Goal: Information Seeking & Learning: Learn about a topic

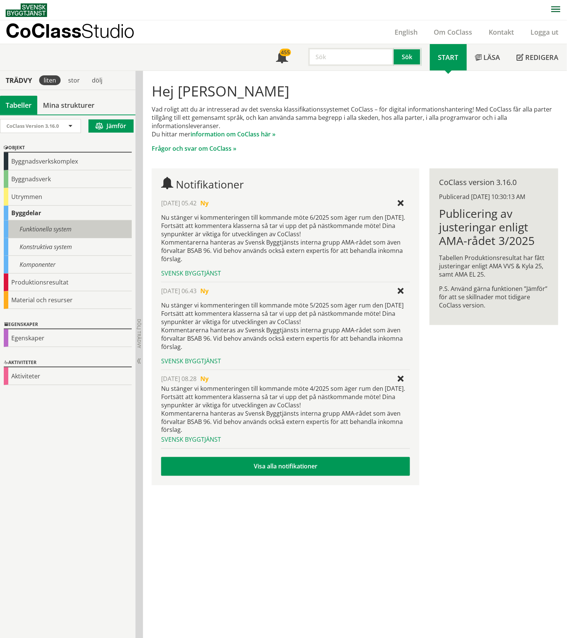
click at [29, 229] on div "Funktionella system" at bounding box center [68, 229] width 128 height 18
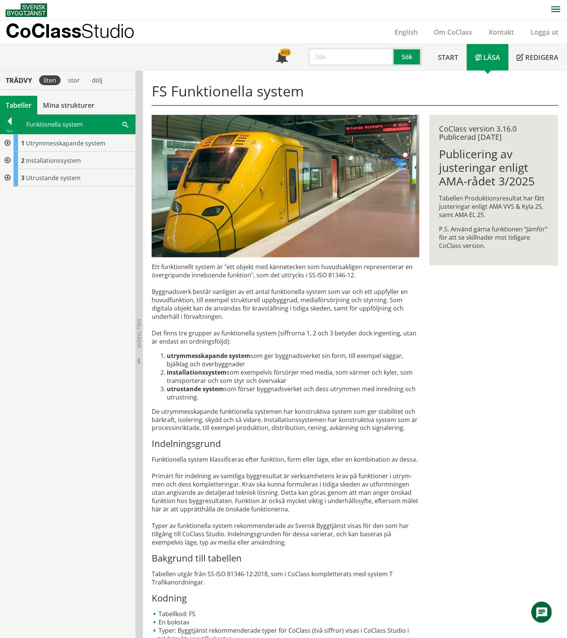
click at [8, 177] on div at bounding box center [7, 177] width 14 height 17
click at [8, 178] on div at bounding box center [7, 177] width 14 height 17
click at [7, 160] on div at bounding box center [7, 160] width 14 height 17
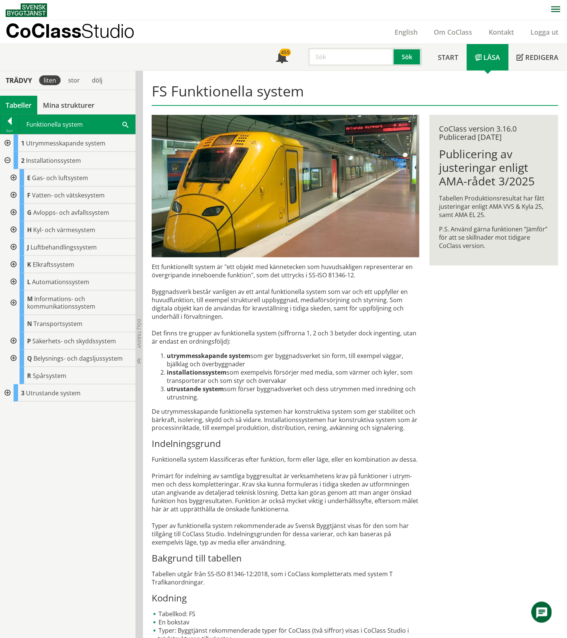
click at [7, 160] on div at bounding box center [7, 160] width 14 height 17
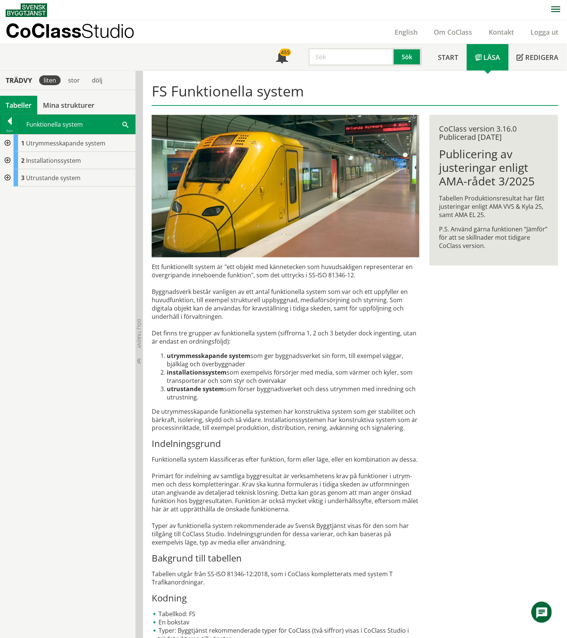
click at [8, 162] on div at bounding box center [7, 160] width 14 height 17
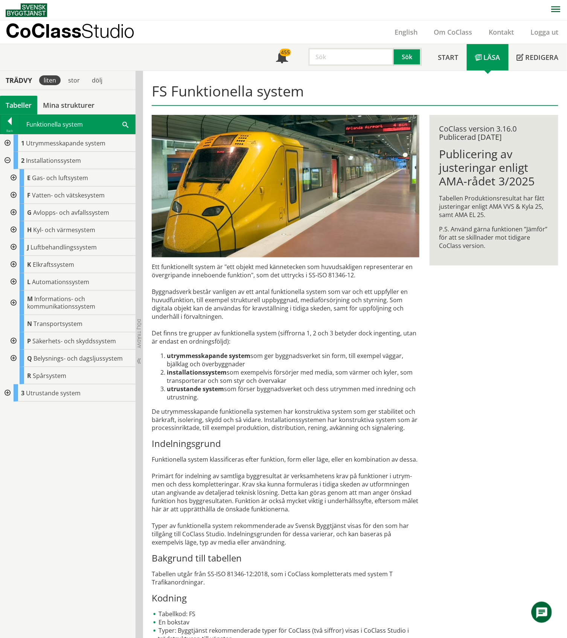
click at [9, 160] on div at bounding box center [7, 160] width 14 height 17
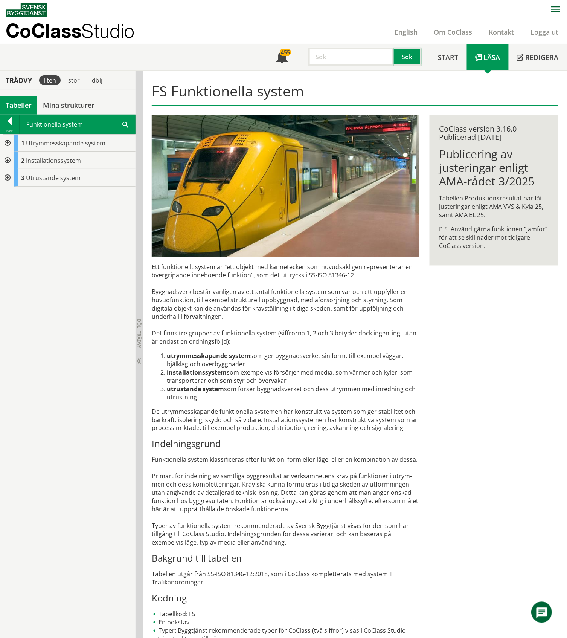
click at [9, 142] on div at bounding box center [7, 142] width 14 height 17
click at [8, 143] on div at bounding box center [7, 142] width 14 height 17
click at [6, 178] on div at bounding box center [7, 177] width 14 height 17
click at [6, 179] on div at bounding box center [7, 177] width 14 height 17
click at [7, 160] on div at bounding box center [7, 160] width 14 height 17
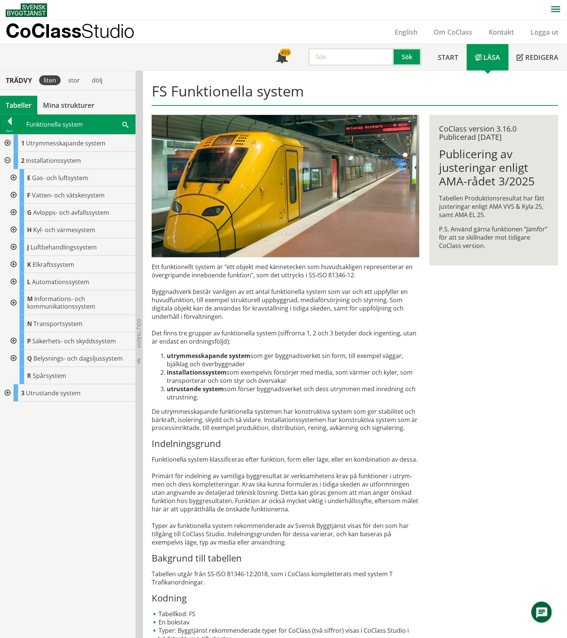
click at [7, 160] on div at bounding box center [7, 160] width 14 height 17
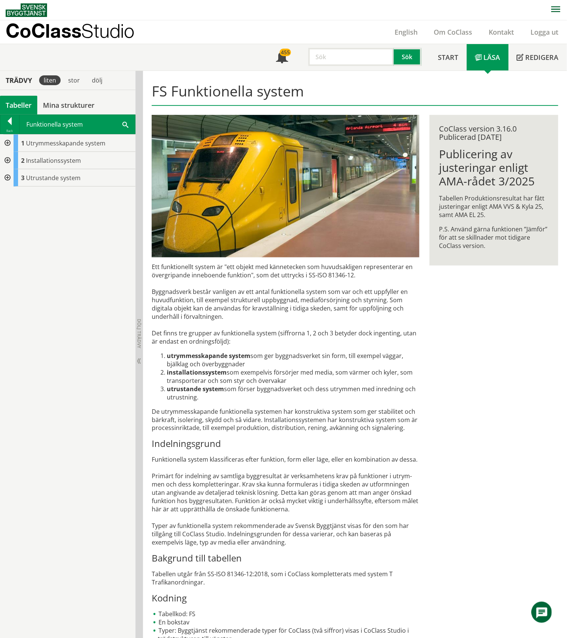
click at [7, 143] on div at bounding box center [7, 142] width 14 height 17
click at [18, 106] on div "Tabeller" at bounding box center [18, 105] width 37 height 19
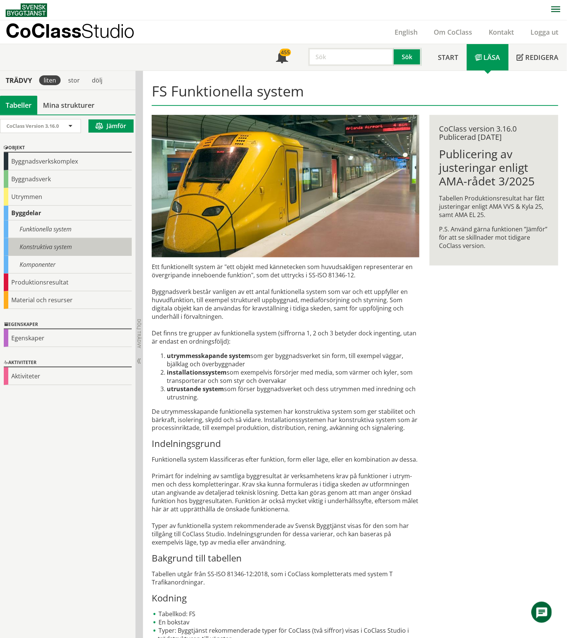
click at [59, 245] on div "Konstruktiva system" at bounding box center [68, 247] width 128 height 18
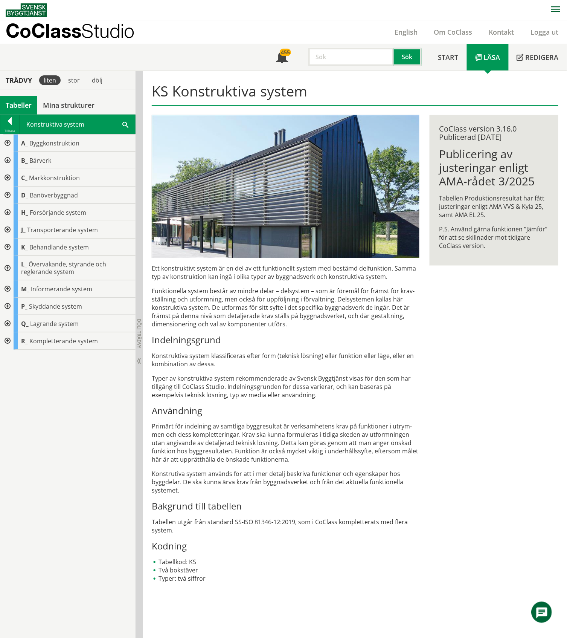
click at [23, 101] on div "Tabeller" at bounding box center [18, 105] width 37 height 19
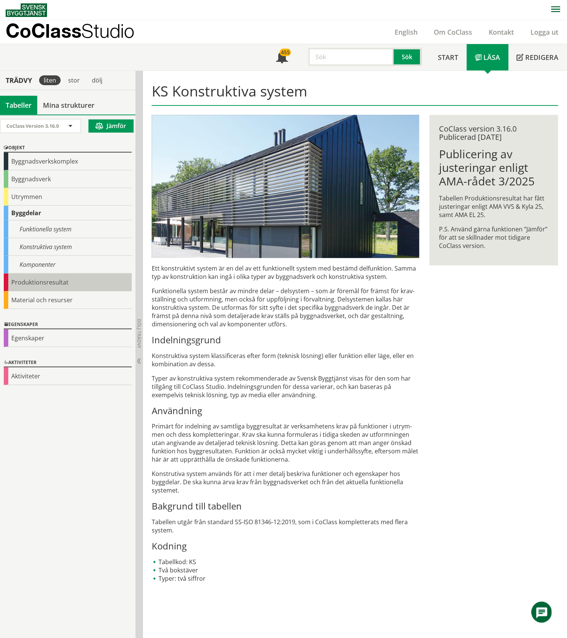
click at [34, 285] on div "Produktionsresultat" at bounding box center [68, 282] width 128 height 18
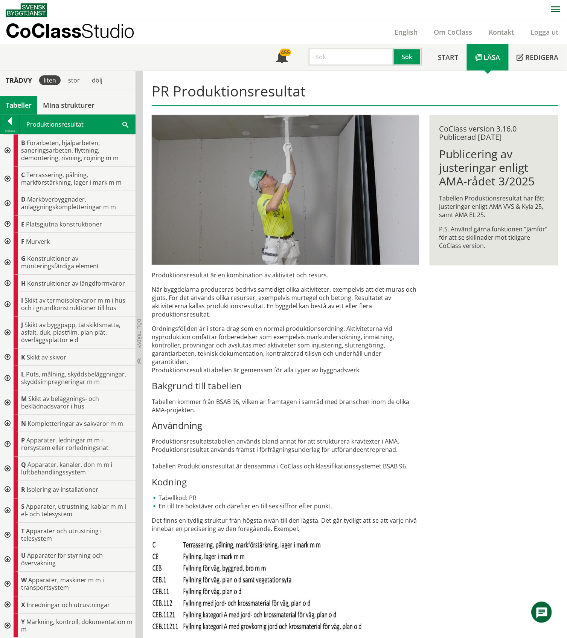
click at [21, 106] on div "Tabeller" at bounding box center [18, 105] width 37 height 19
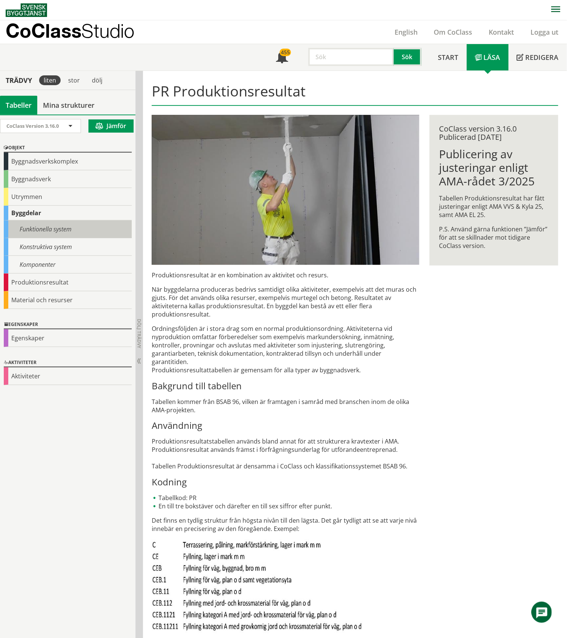
click at [47, 231] on div "Funktionella system" at bounding box center [68, 229] width 128 height 18
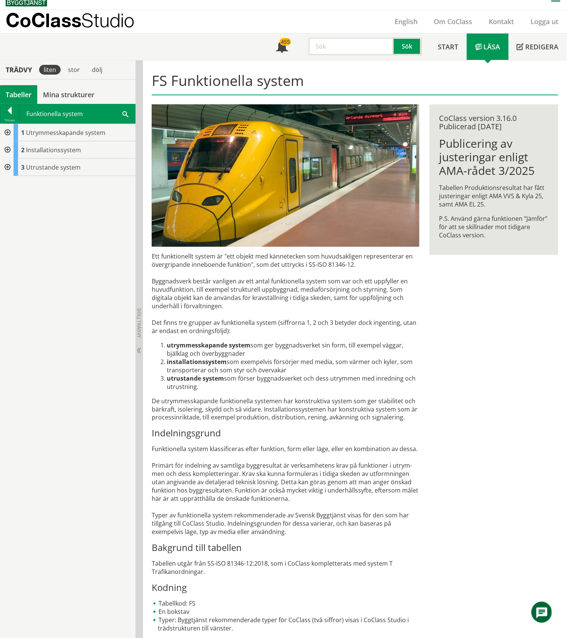
scroll to position [15, 0]
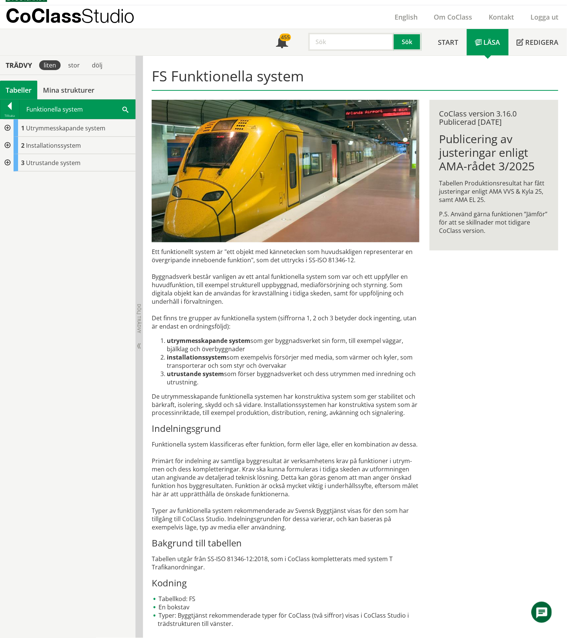
click at [19, 90] on div "Tabeller" at bounding box center [18, 90] width 37 height 19
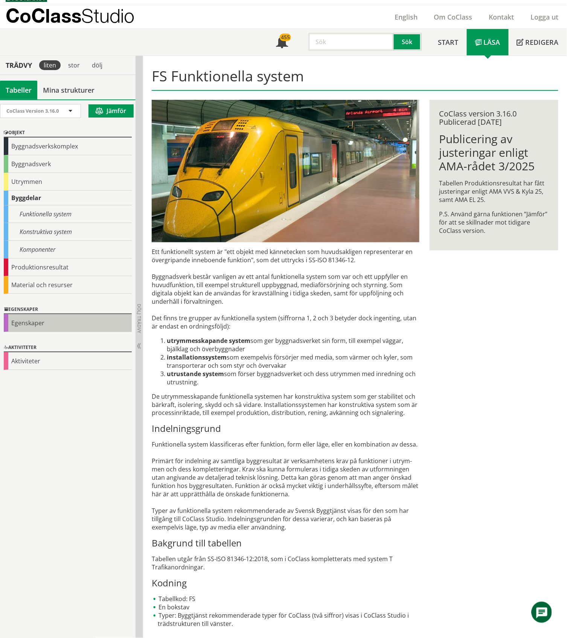
click at [32, 326] on div "Egenskaper" at bounding box center [68, 323] width 128 height 18
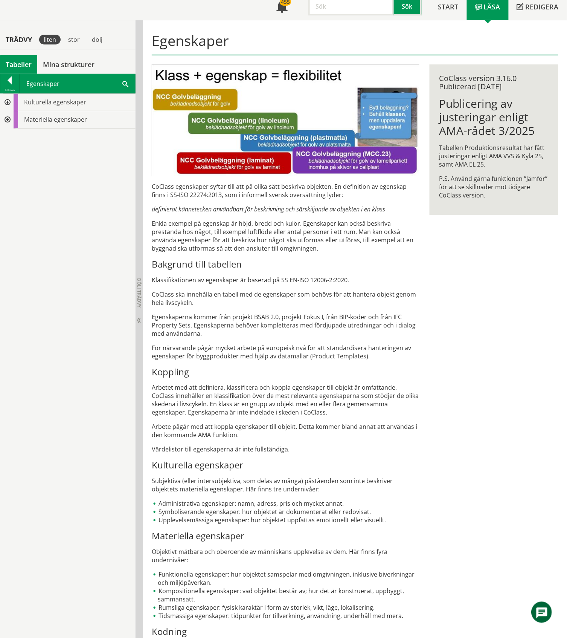
scroll to position [82, 0]
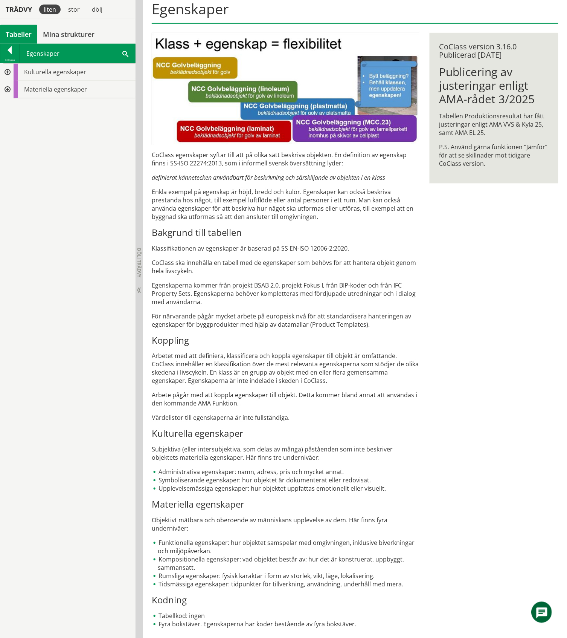
click at [23, 31] on div "Tabeller" at bounding box center [18, 34] width 37 height 19
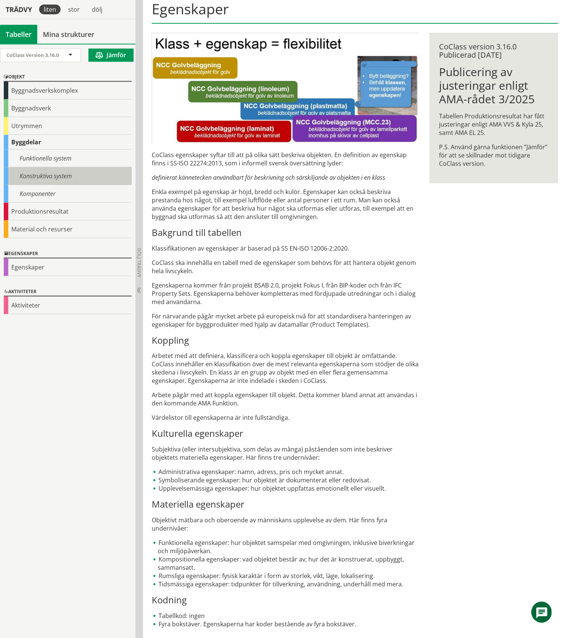
click at [50, 175] on div "Konstruktiva system" at bounding box center [68, 176] width 128 height 18
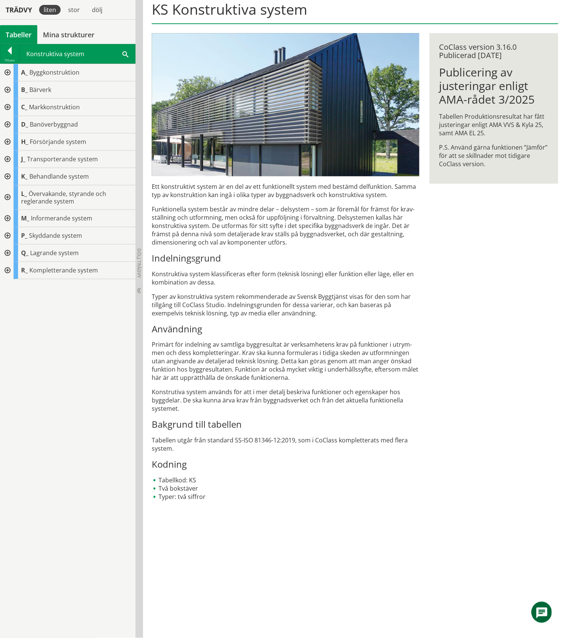
click at [14, 32] on div "Tabeller" at bounding box center [18, 34] width 37 height 19
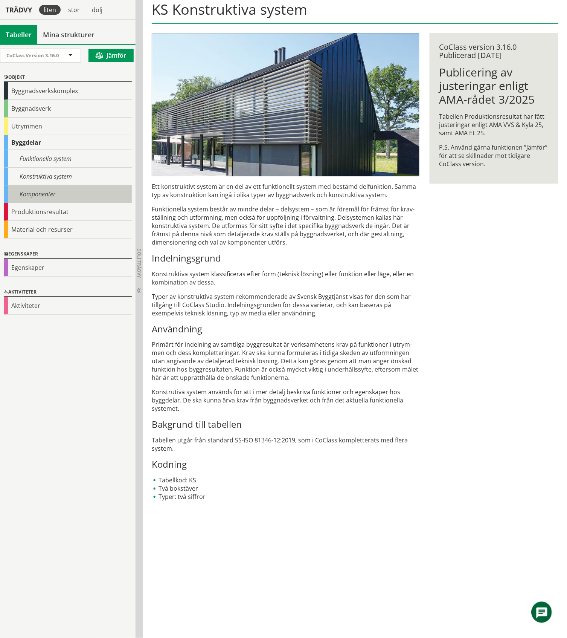
click at [35, 195] on div "Komponenter" at bounding box center [68, 194] width 128 height 18
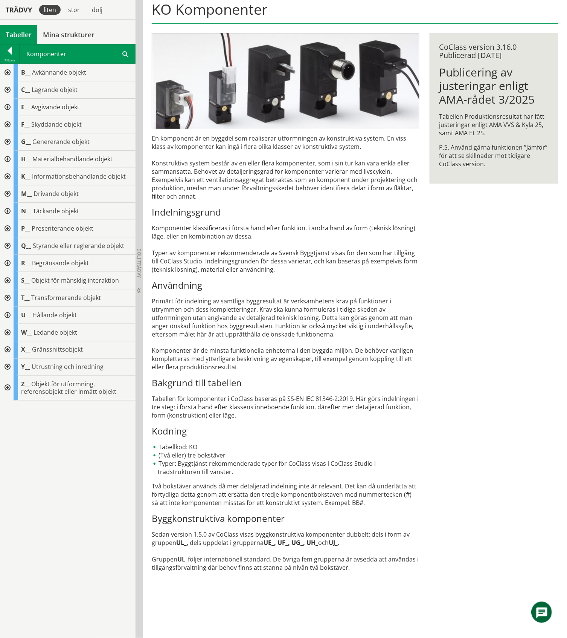
click at [17, 33] on div "Tabeller" at bounding box center [18, 34] width 37 height 19
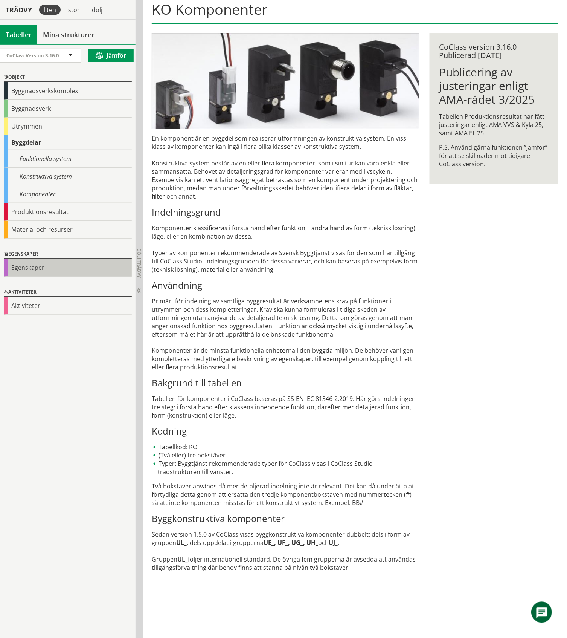
click at [36, 267] on div "Egenskaper" at bounding box center [68, 268] width 128 height 18
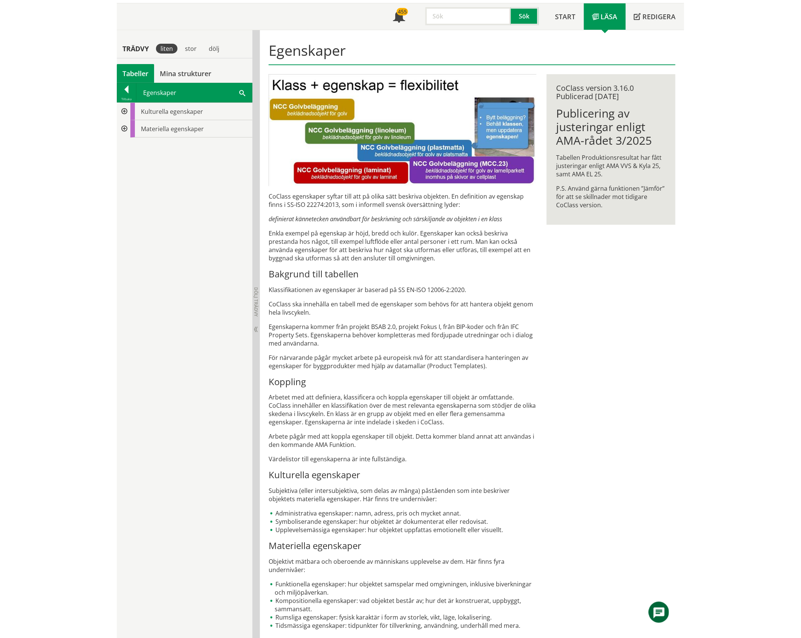
scroll to position [82, 0]
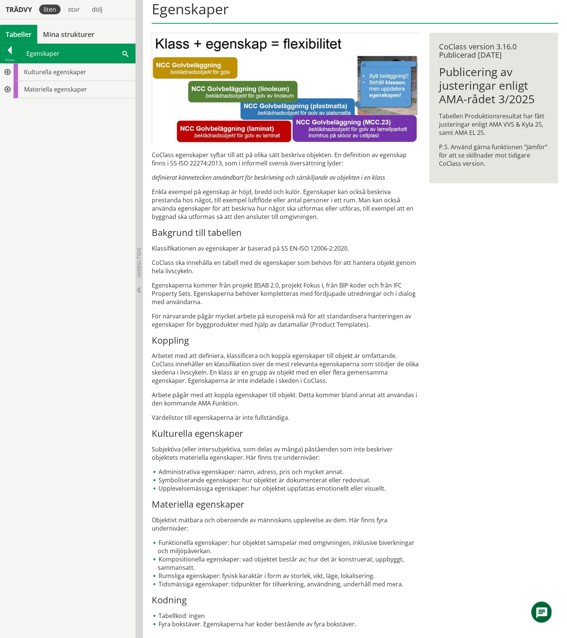
click at [5, 70] on div at bounding box center [7, 72] width 14 height 17
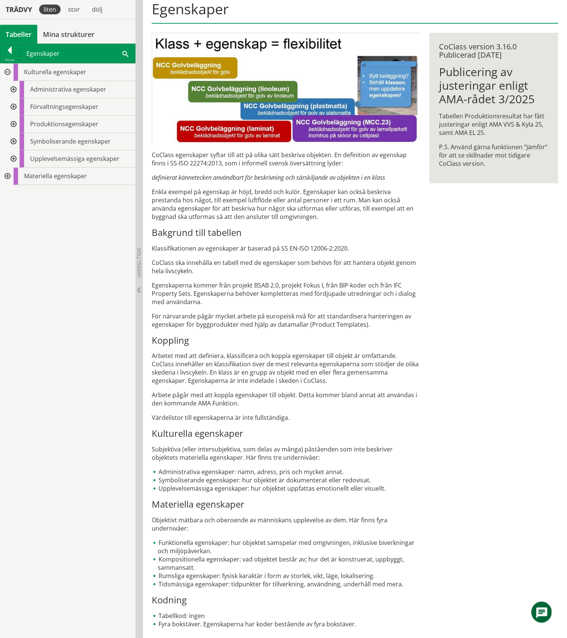
click at [6, 176] on div at bounding box center [7, 176] width 14 height 17
click at [15, 106] on div at bounding box center [13, 106] width 14 height 17
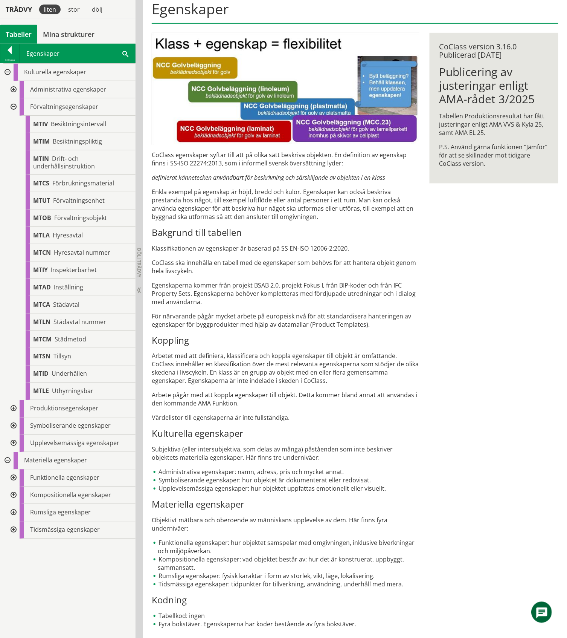
click at [13, 106] on div at bounding box center [13, 106] width 14 height 17
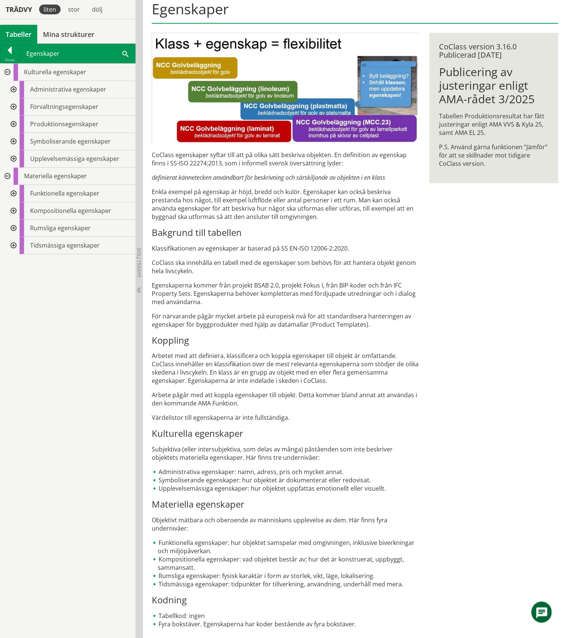
click at [11, 194] on div at bounding box center [13, 193] width 14 height 17
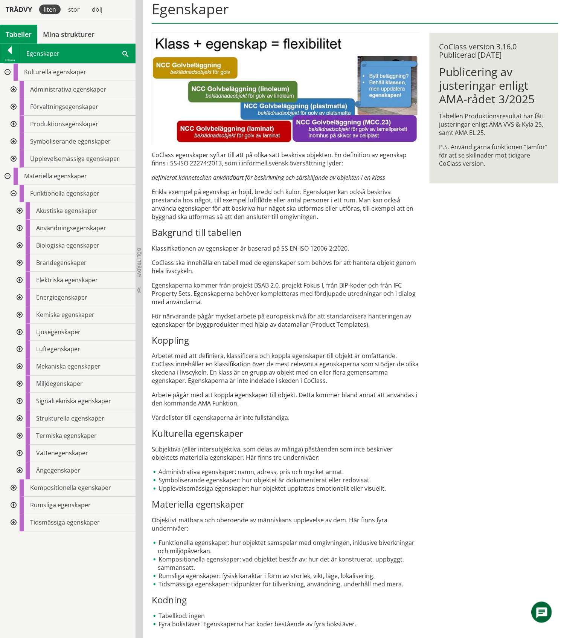
click at [11, 194] on div at bounding box center [13, 193] width 14 height 17
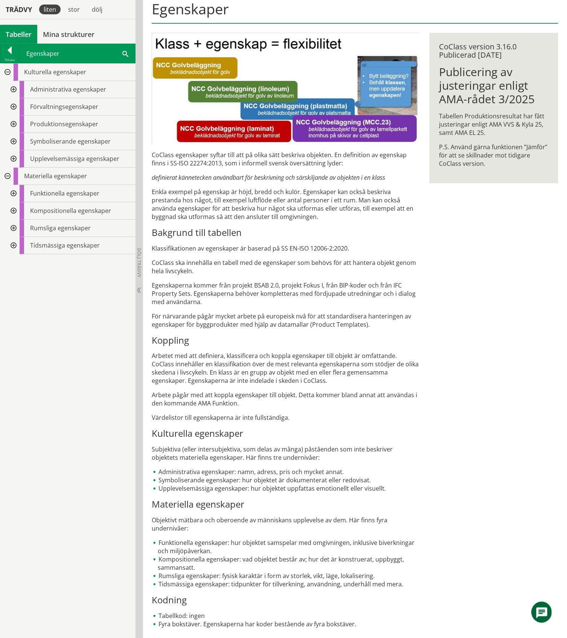
click at [12, 33] on div "Tabeller" at bounding box center [18, 34] width 37 height 19
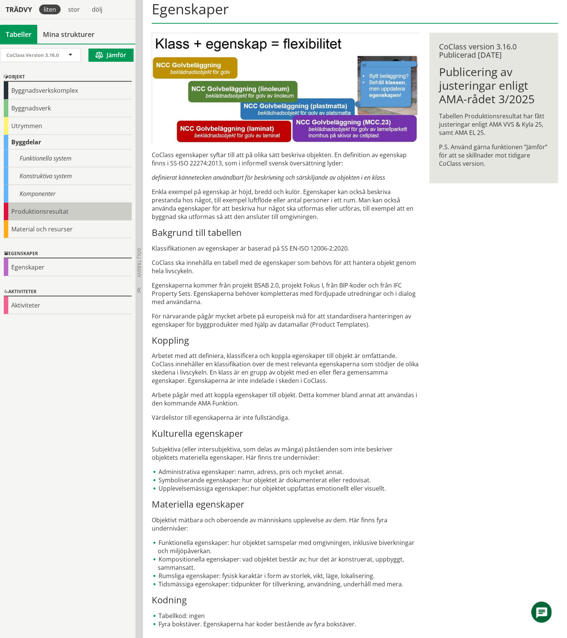
click at [51, 207] on div "Produktionsresultat" at bounding box center [68, 212] width 128 height 18
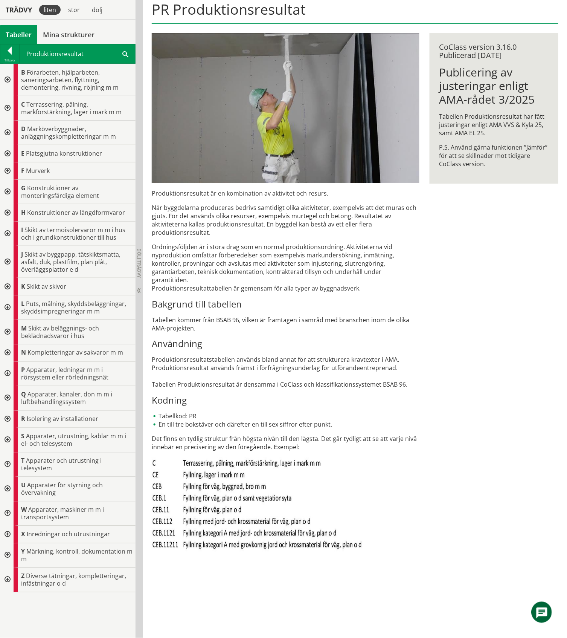
click at [25, 32] on div "Tabeller" at bounding box center [18, 34] width 37 height 19
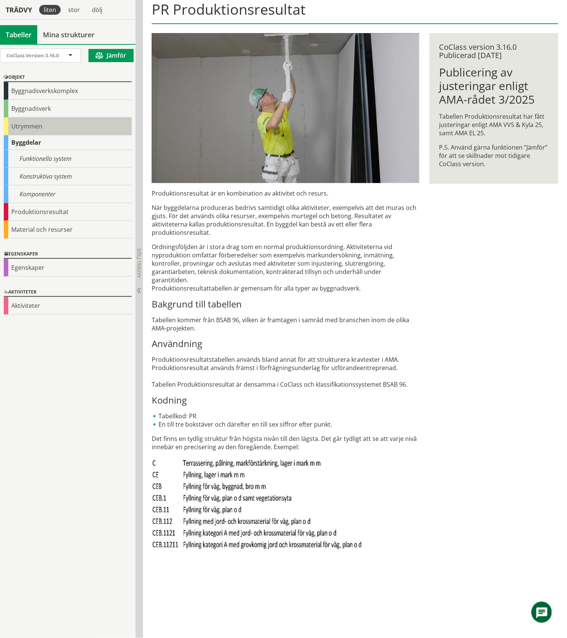
click at [35, 124] on div "Utrymmen" at bounding box center [68, 127] width 128 height 18
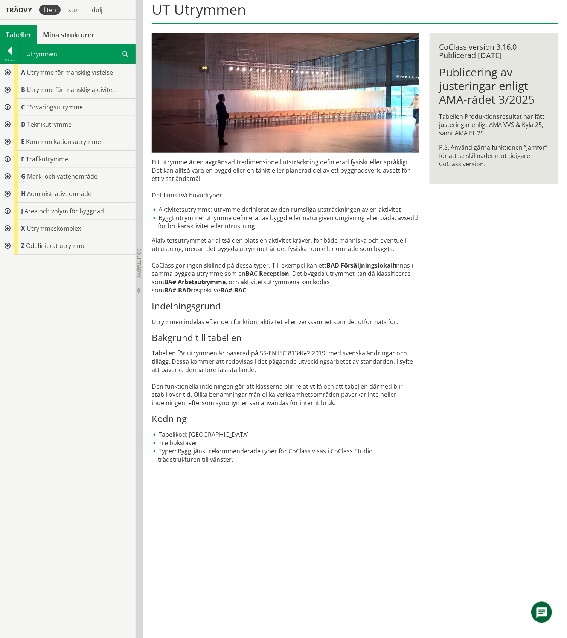
click at [509, 247] on div "UT Utrymmen Ett utrymme är en avgränsad tredimensionell utsträckning definierad…" at bounding box center [355, 240] width 424 height 502
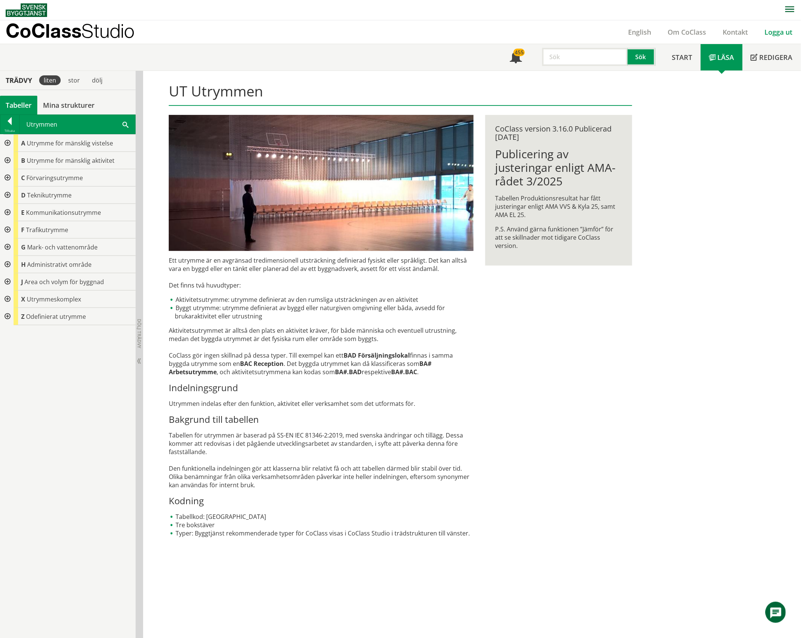
click at [567, 29] on link "Logga ut" at bounding box center [778, 31] width 44 height 9
